Goal: Communication & Community: Ask a question

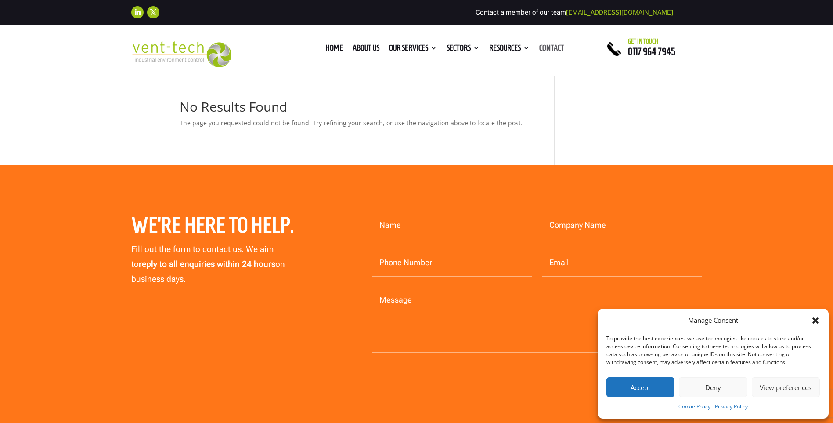
click at [552, 51] on link "Contact" at bounding box center [551, 50] width 25 height 10
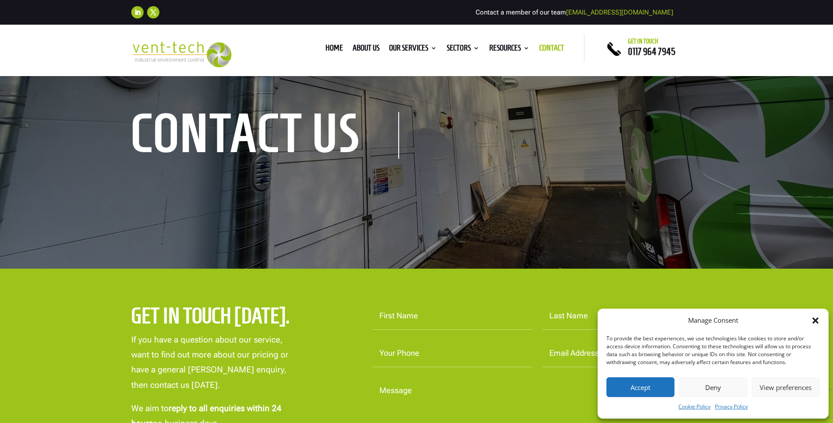
scroll to position [264, 0]
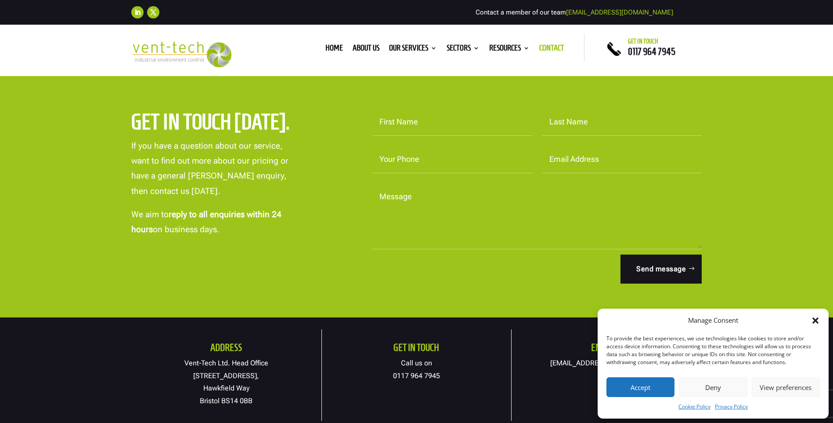
click at [426, 128] on input "First Name" at bounding box center [452, 121] width 160 height 27
type input "[PERSON_NAME]"
type input "dafe"
type input "07399372568"
type input "[PERSON_NAME][EMAIL_ADDRESS][DOMAIN_NAME]"
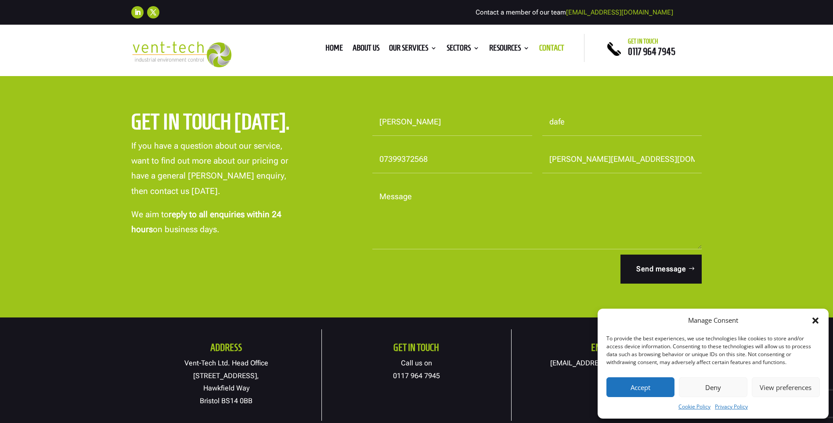
click at [425, 202] on textarea "Message" at bounding box center [537, 216] width 330 height 66
click at [440, 207] on textarea "Message" at bounding box center [537, 216] width 330 height 66
paste textarea "g"
click at [426, 200] on textarea "Message" at bounding box center [537, 216] width 330 height 66
type textarea "g"
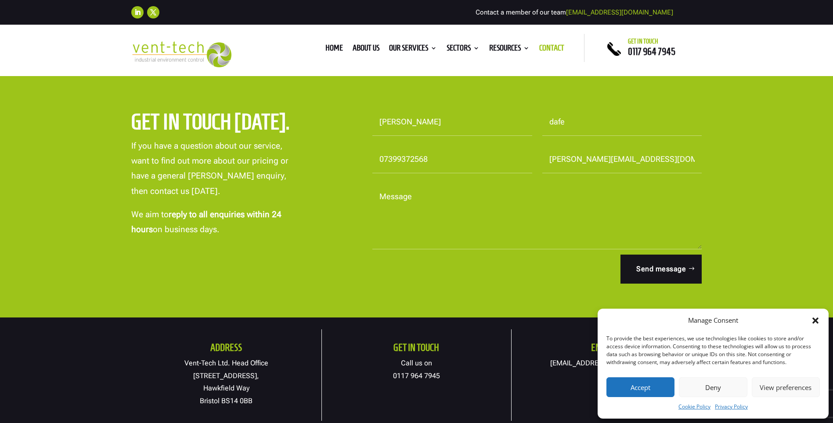
click at [394, 199] on textarea "Message" at bounding box center [537, 216] width 330 height 66
paste textarea "Lo ips dolorsita consect adi eli sed doeiusmo te Incid Utla 8 etd magnaal e adm…"
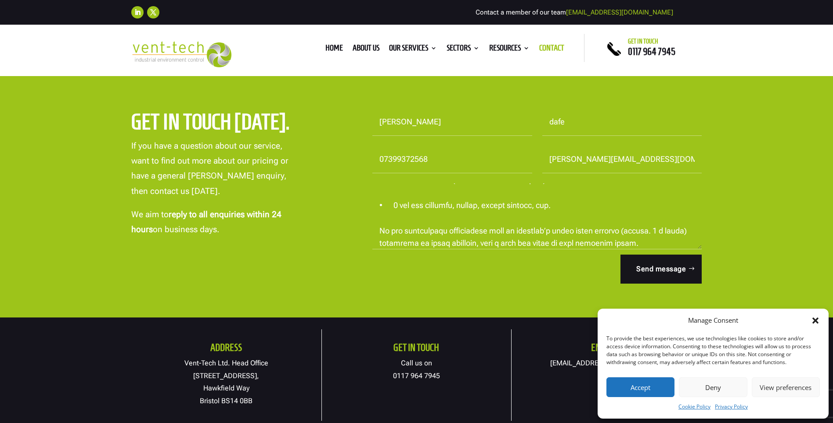
scroll to position [0, 0]
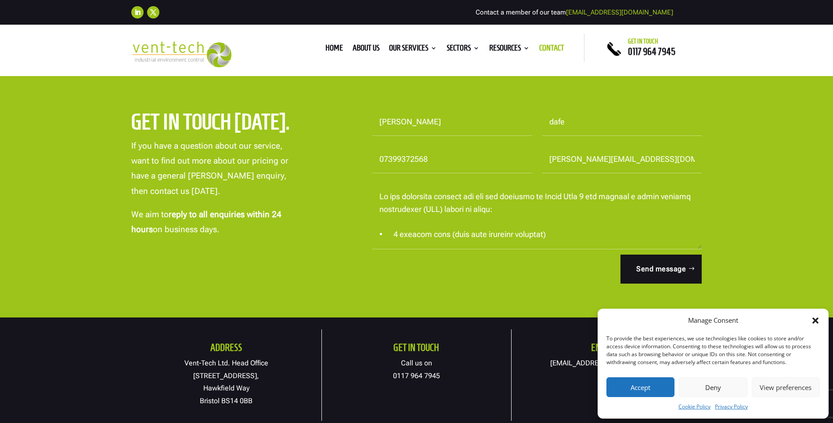
click at [379, 196] on textarea "Message" at bounding box center [537, 216] width 330 height 66
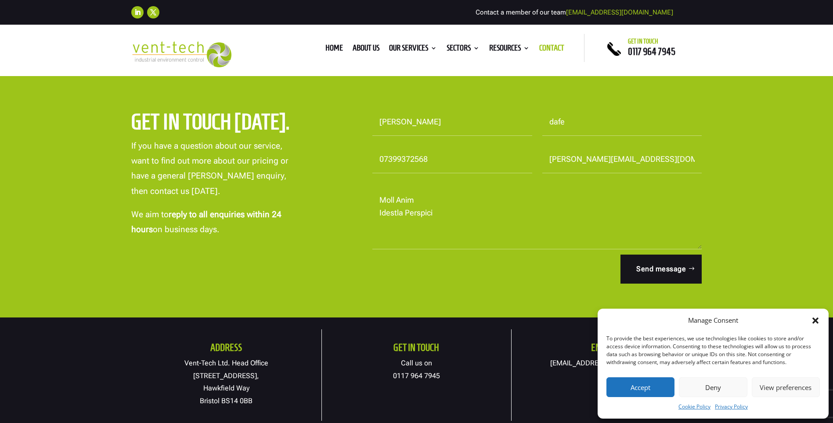
scroll to position [581, 0]
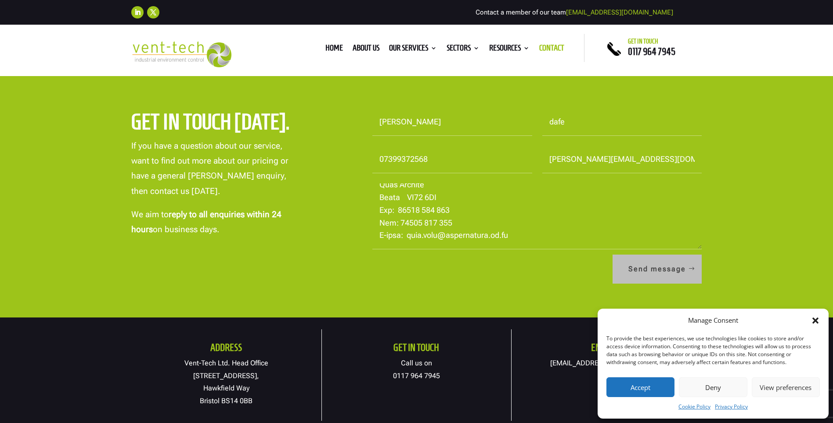
type textarea "Lo ipsum, Do sit ametconse adipisc eli sed doe temporin ut Labor Etdo 0 mag ali…"
click at [666, 263] on button "Send message" at bounding box center [657, 268] width 89 height 29
